Goal: Task Accomplishment & Management: Use online tool/utility

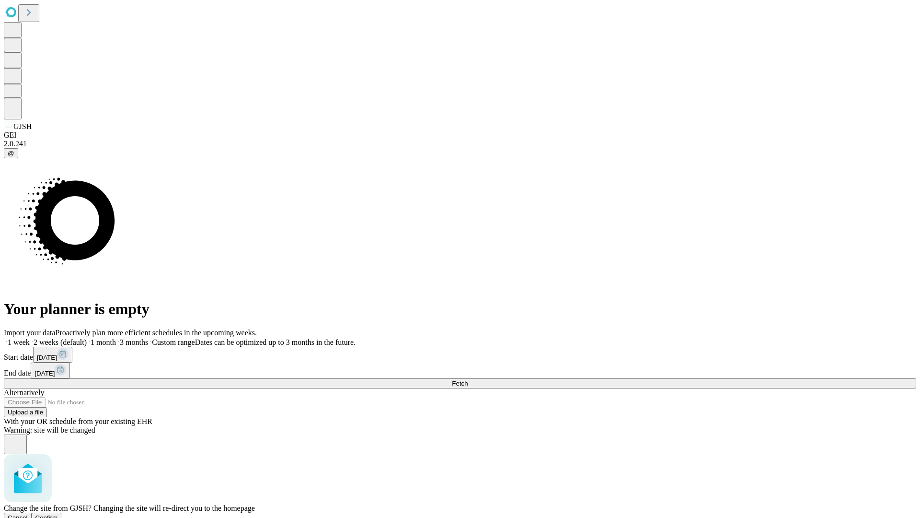
click at [58, 514] on span "Confirm" at bounding box center [46, 517] width 23 height 7
click at [116, 338] on label "1 month" at bounding box center [101, 342] width 29 height 8
click at [468, 380] on span "Fetch" at bounding box center [460, 383] width 16 height 7
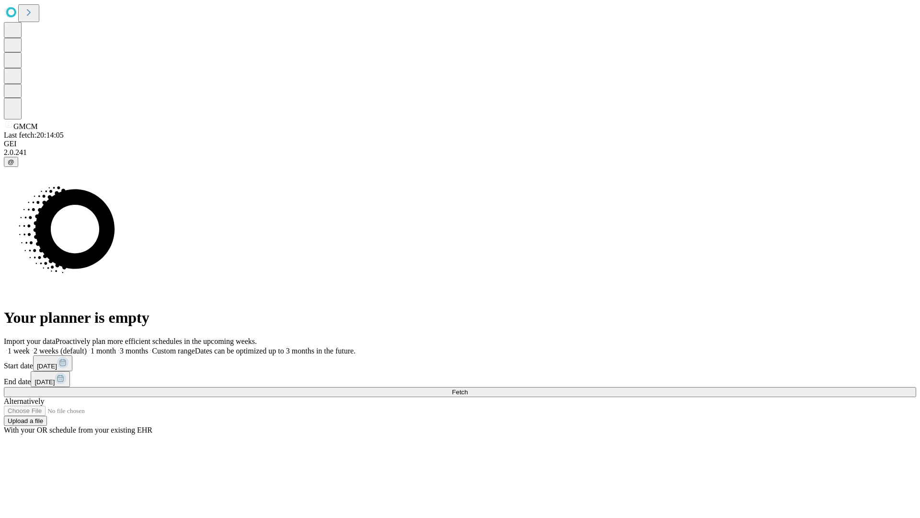
click at [468, 388] on span "Fetch" at bounding box center [460, 391] width 16 height 7
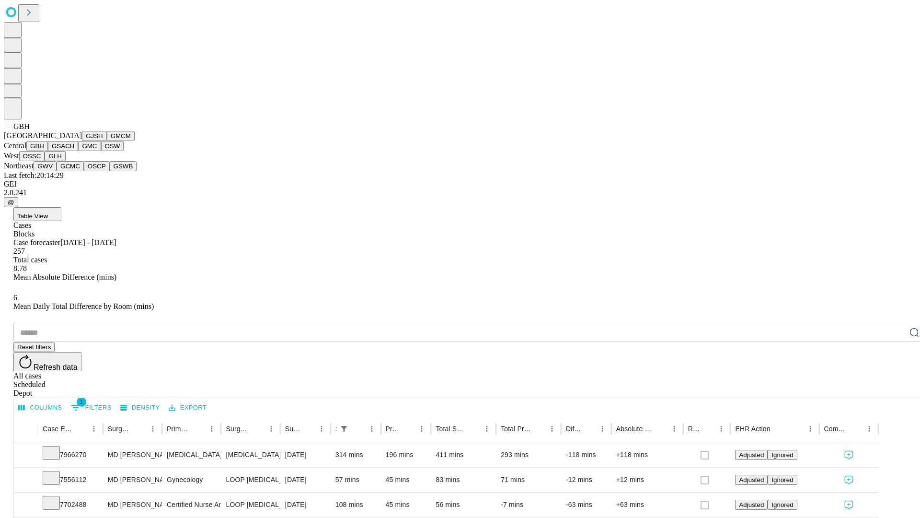
click at [74, 151] on button "GSACH" at bounding box center [63, 146] width 30 height 10
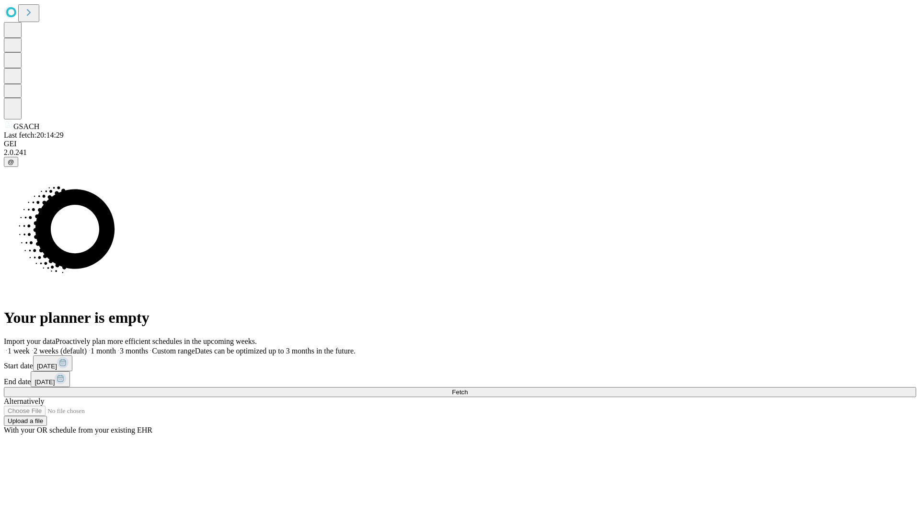
click at [116, 347] on label "1 month" at bounding box center [101, 351] width 29 height 8
click at [468, 388] on span "Fetch" at bounding box center [460, 391] width 16 height 7
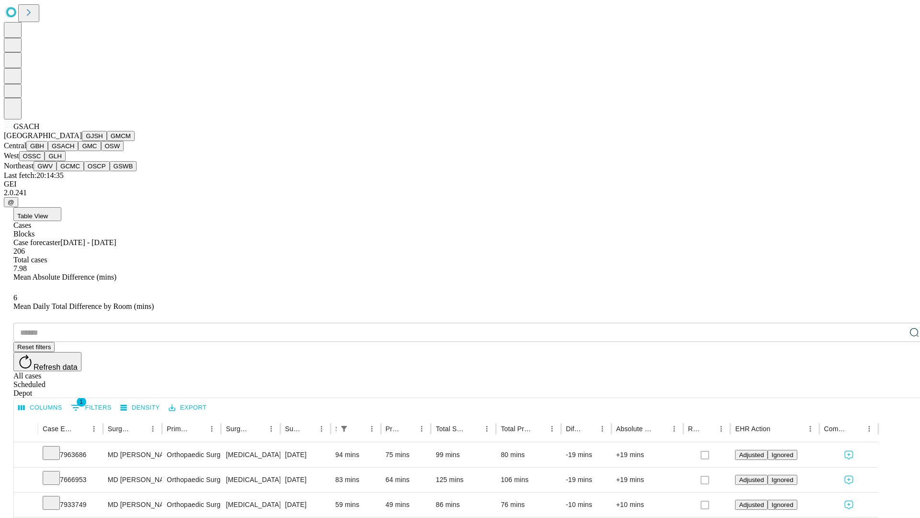
click at [78, 151] on button "GMC" at bounding box center [89, 146] width 23 height 10
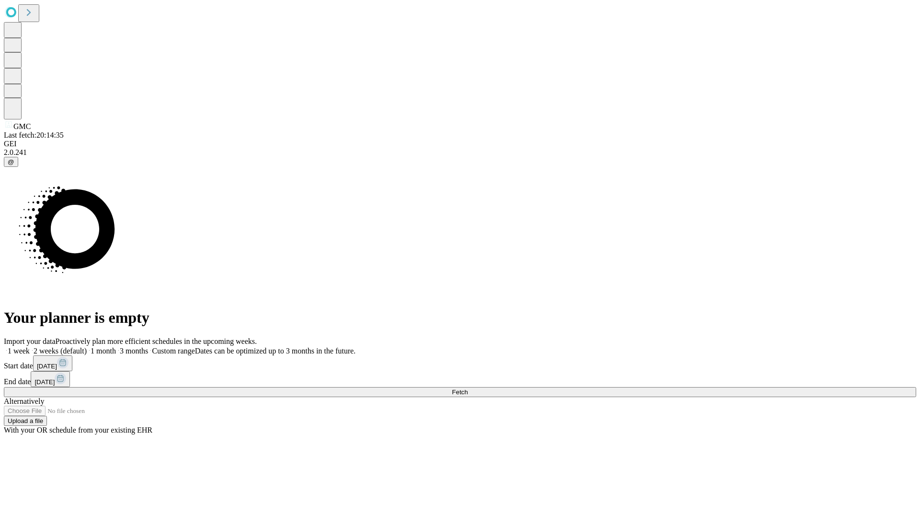
click at [116, 347] on label "1 month" at bounding box center [101, 351] width 29 height 8
click at [468, 388] on span "Fetch" at bounding box center [460, 391] width 16 height 7
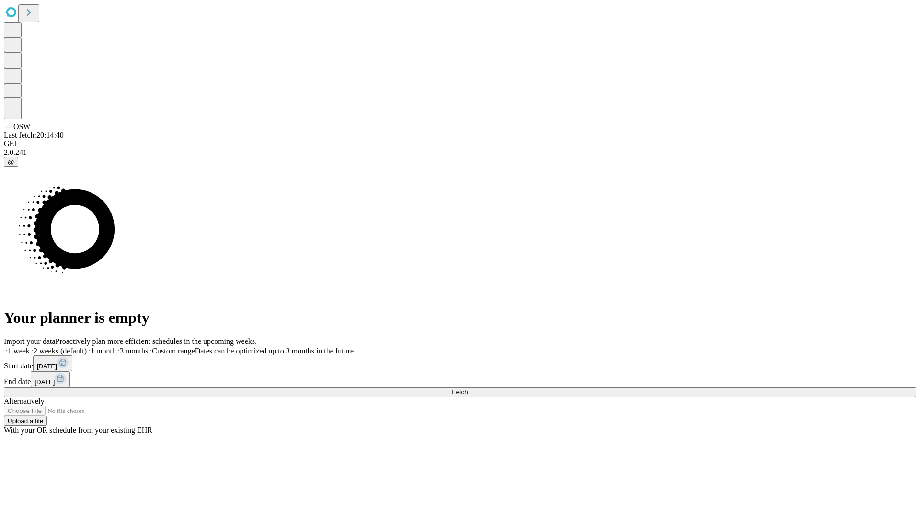
click at [468, 388] on span "Fetch" at bounding box center [460, 391] width 16 height 7
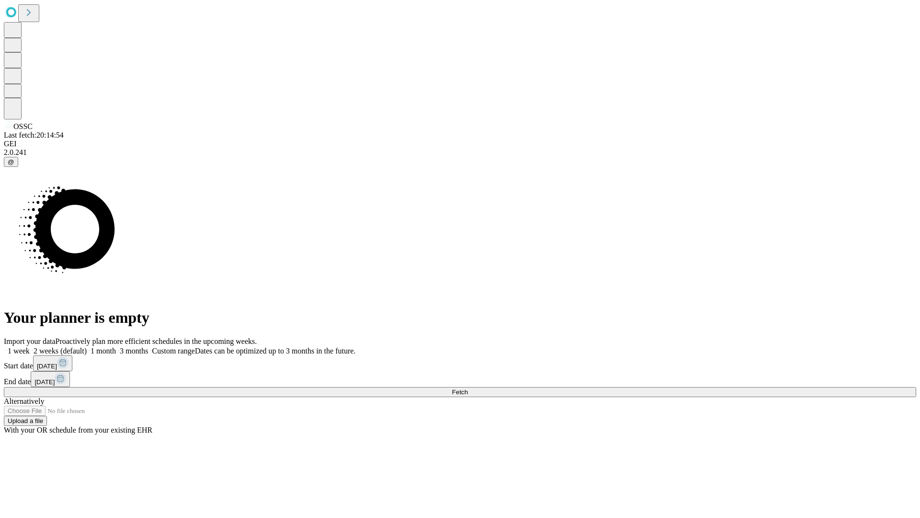
click at [116, 347] on label "1 month" at bounding box center [101, 351] width 29 height 8
click at [468, 388] on span "Fetch" at bounding box center [460, 391] width 16 height 7
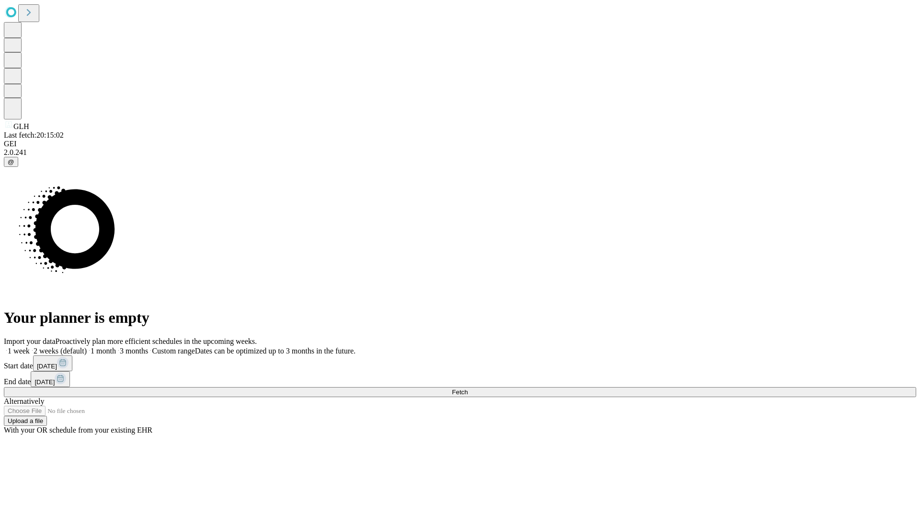
click at [116, 347] on label "1 month" at bounding box center [101, 351] width 29 height 8
click at [468, 388] on span "Fetch" at bounding box center [460, 391] width 16 height 7
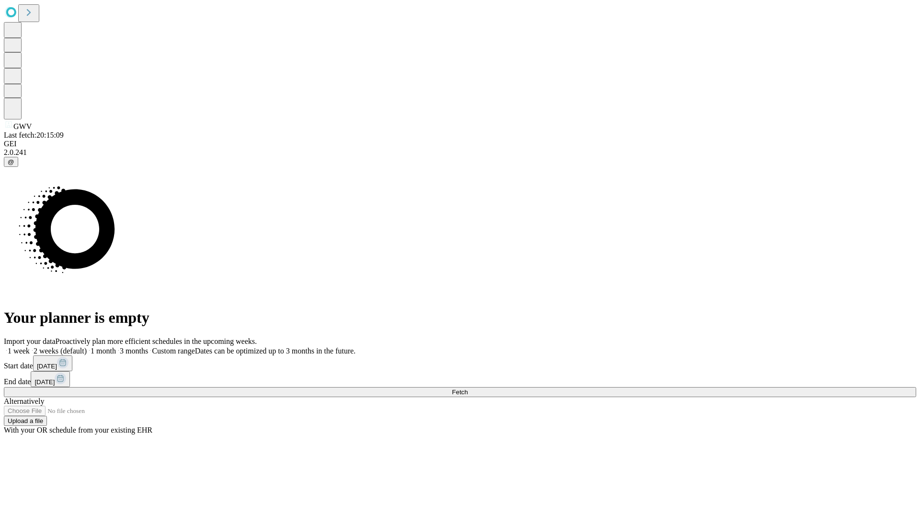
click at [116, 347] on label "1 month" at bounding box center [101, 351] width 29 height 8
click at [468, 388] on span "Fetch" at bounding box center [460, 391] width 16 height 7
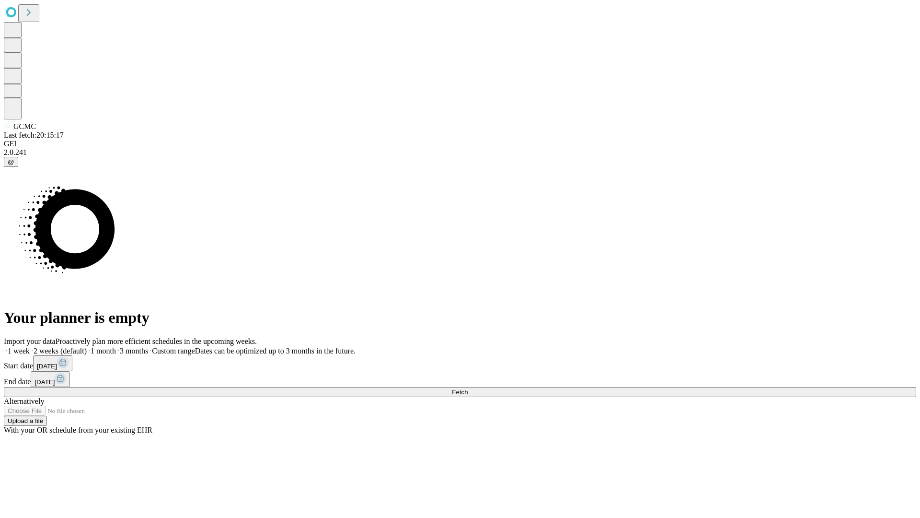
click at [116, 347] on label "1 month" at bounding box center [101, 351] width 29 height 8
click at [468, 388] on span "Fetch" at bounding box center [460, 391] width 16 height 7
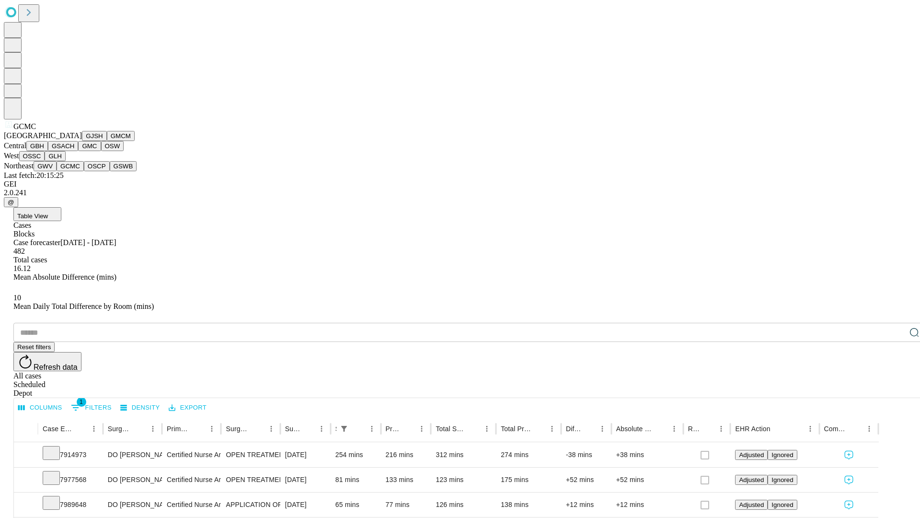
click at [84, 171] on button "OSCP" at bounding box center [97, 166] width 26 height 10
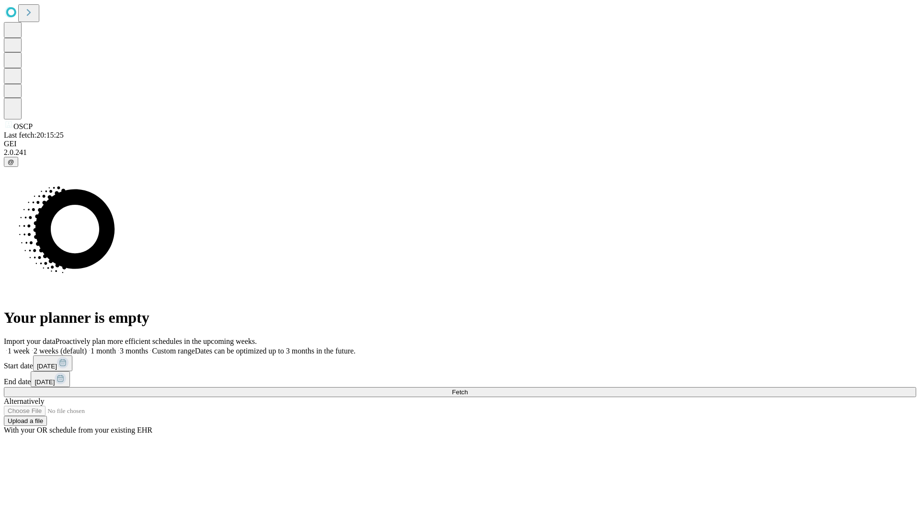
click at [116, 347] on label "1 month" at bounding box center [101, 351] width 29 height 8
click at [468, 388] on span "Fetch" at bounding box center [460, 391] width 16 height 7
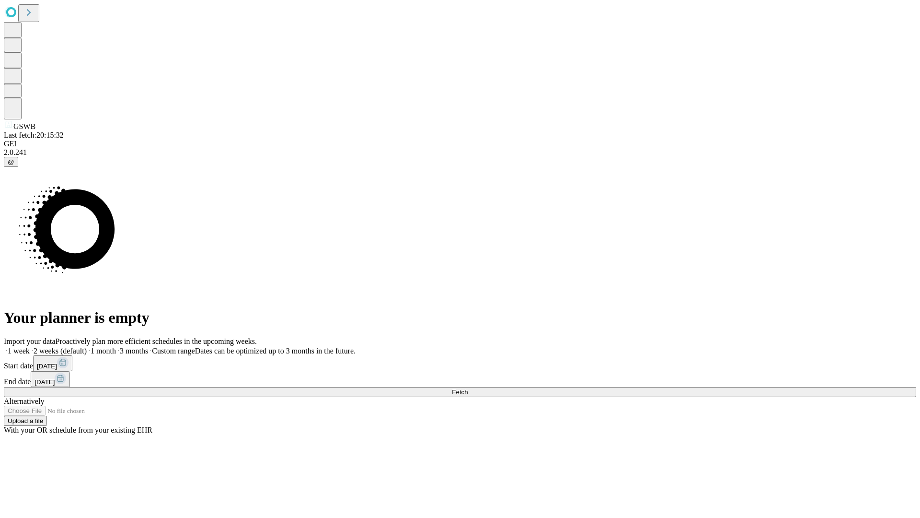
click at [116, 347] on label "1 month" at bounding box center [101, 351] width 29 height 8
click at [468, 388] on span "Fetch" at bounding box center [460, 391] width 16 height 7
